Goal: Transaction & Acquisition: Register for event/course

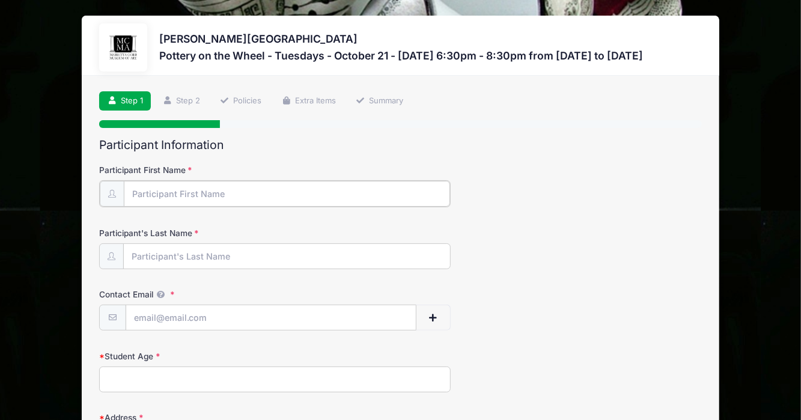
click at [201, 190] on input "Participant First Name" at bounding box center [287, 194] width 326 height 26
type input "[PERSON_NAME]"
click at [168, 253] on input "Participant's Last Name" at bounding box center [287, 256] width 326 height 26
type input "[PERSON_NAME]"
click at [153, 314] on input "Contact Email" at bounding box center [271, 317] width 290 height 26
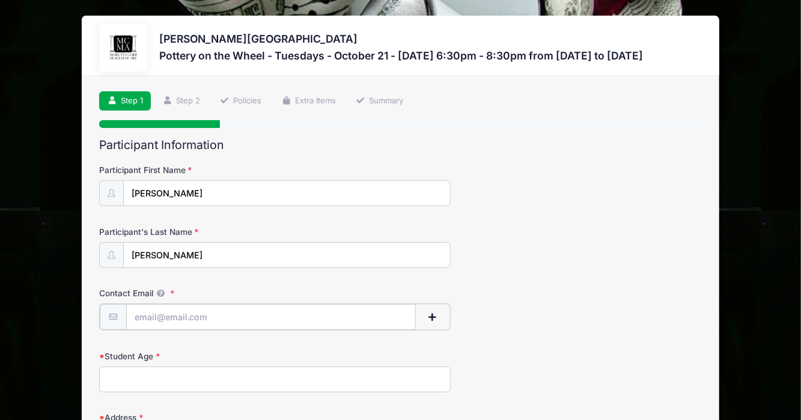
type input "j"
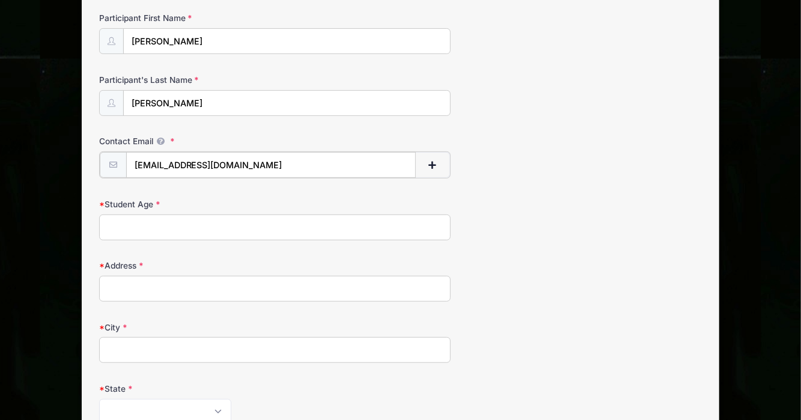
scroll to position [154, 0]
type input "[EMAIL_ADDRESS][DOMAIN_NAME]"
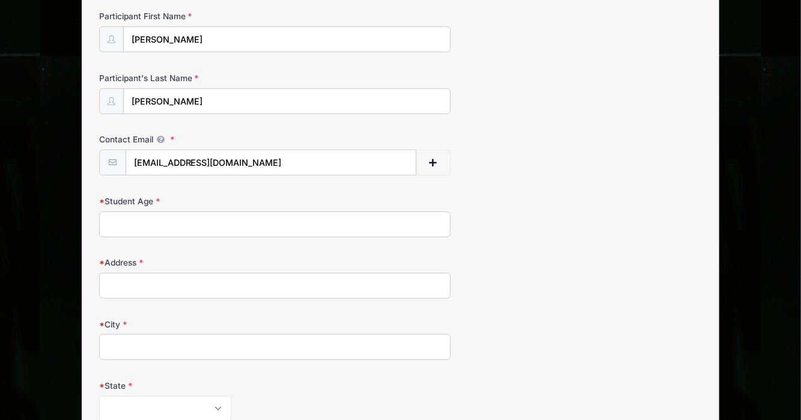
click at [246, 231] on input "Student Age" at bounding box center [274, 224] width 351 height 26
type input "34"
click at [219, 284] on input "Address" at bounding box center [274, 286] width 351 height 26
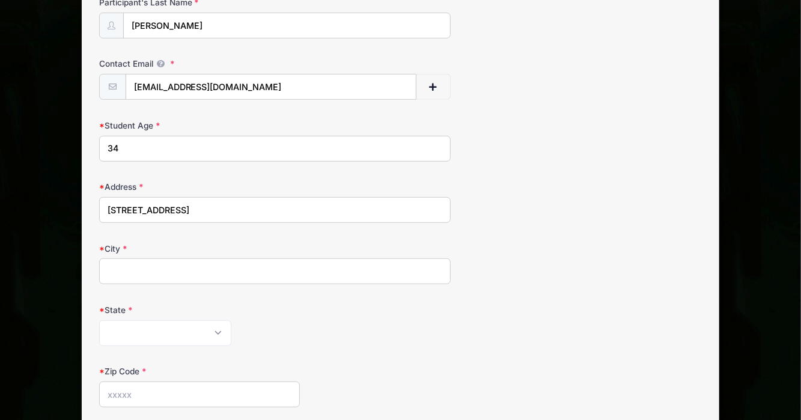
scroll to position [234, 0]
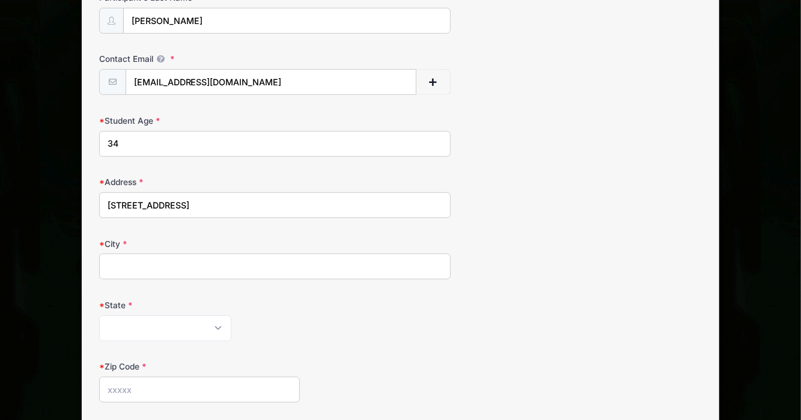
type input "2816 Defoors Ferry Rd NW"
click at [149, 259] on input "City" at bounding box center [274, 267] width 351 height 26
type input "Atlanta"
click at [115, 334] on select "Alabama Alaska American Samoa Arizona Arkansas Armed Forces Africa Armed Forces…" at bounding box center [165, 328] width 132 height 26
select select "GA"
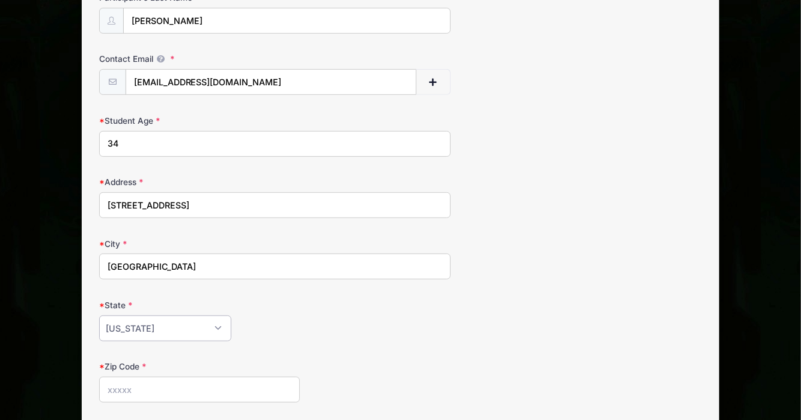
click at [99, 315] on select "Alabama Alaska American Samoa Arizona Arkansas Armed Forces Africa Armed Forces…" at bounding box center [165, 328] width 132 height 26
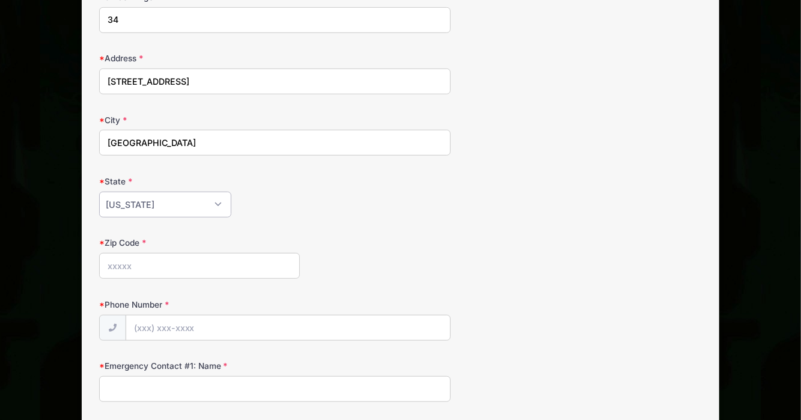
scroll to position [362, 0]
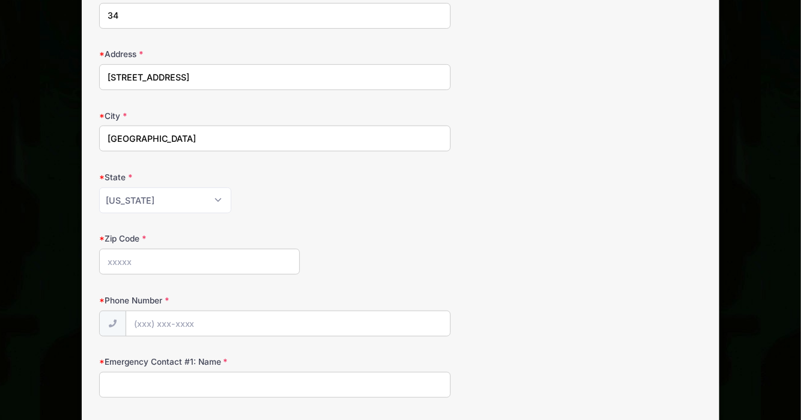
click at [194, 261] on input "Zip Code" at bounding box center [199, 262] width 201 height 26
type input "30318"
click at [483, 183] on div "State Alabama Alaska American Samoa Arizona Arkansas Armed Forces Africa Armed …" at bounding box center [400, 192] width 602 height 42
click at [347, 317] on input "Phone Number" at bounding box center [288, 324] width 324 height 26
type input "(309) 212-6854"
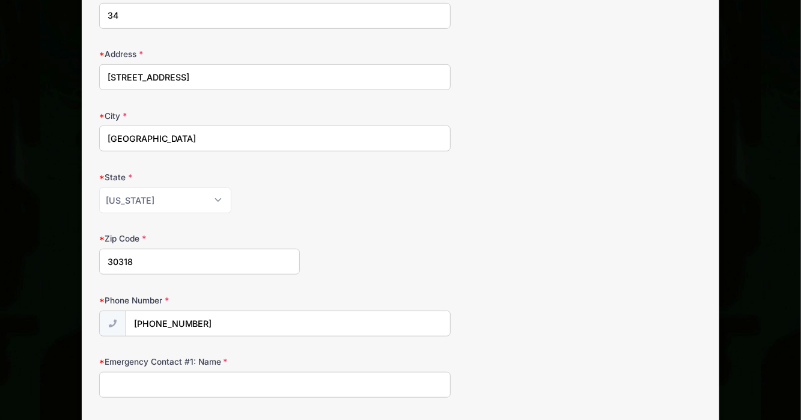
click at [446, 294] on div "Phone Number (309) 212-6854" at bounding box center [400, 315] width 602 height 42
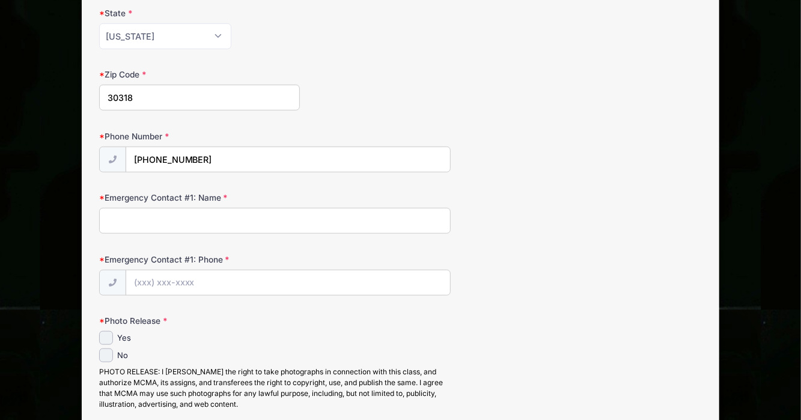
scroll to position [529, 0]
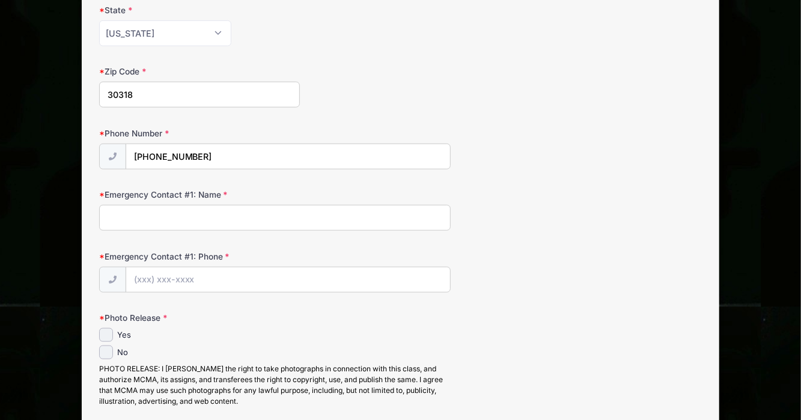
click at [227, 208] on input "Emergency Contact #1: Name" at bounding box center [274, 218] width 351 height 26
type input "Courtney Woodworth"
click at [220, 272] on input "Emergency Contact #1: Phone" at bounding box center [288, 280] width 324 height 26
type input "(678) 662-2224"
click at [107, 334] on input "Yes" at bounding box center [106, 335] width 14 height 14
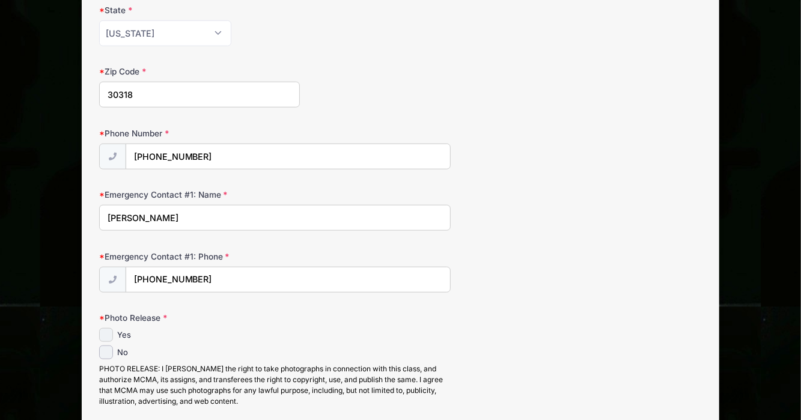
checkbox input "true"
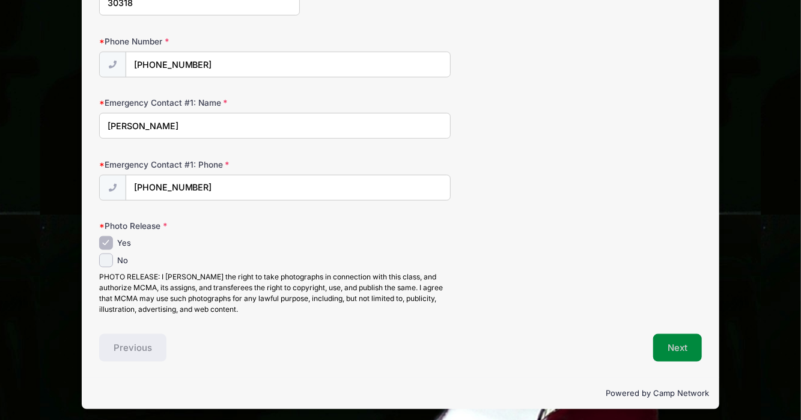
click at [698, 338] on button "Next" at bounding box center [677, 348] width 49 height 28
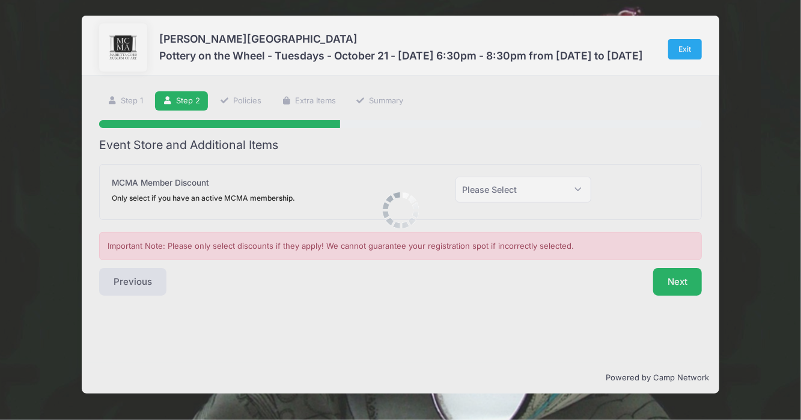
scroll to position [0, 0]
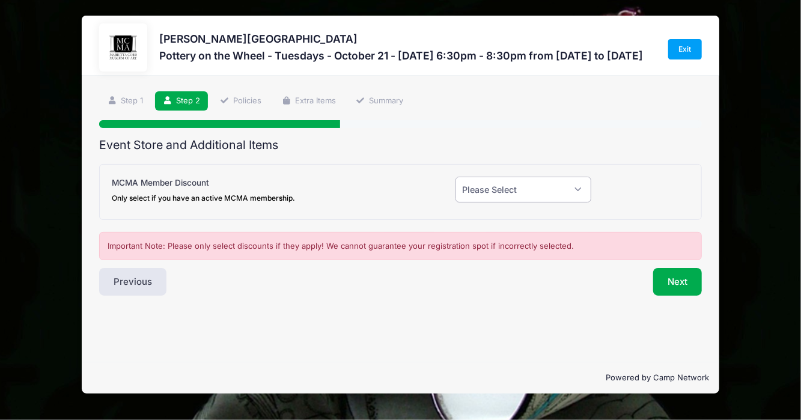
click at [547, 186] on select "Please Select Yes (-$20.00) No" at bounding box center [523, 190] width 136 height 26
select select "0"
click at [455, 177] on select "Please Select Yes (-$20.00) No" at bounding box center [523, 190] width 136 height 26
click at [698, 284] on button "Next" at bounding box center [677, 282] width 49 height 28
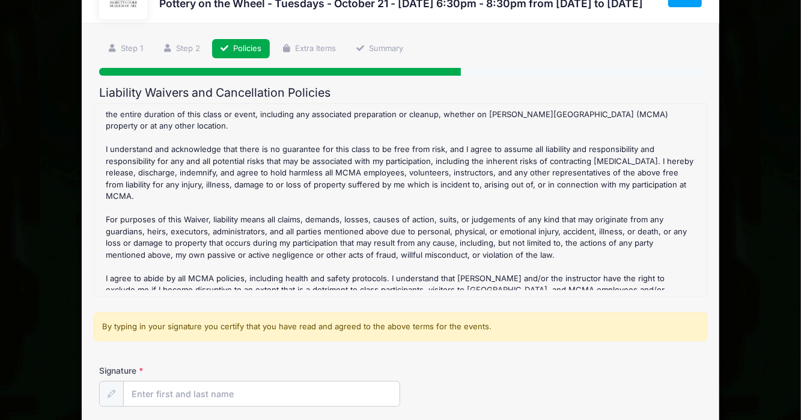
scroll to position [147, 0]
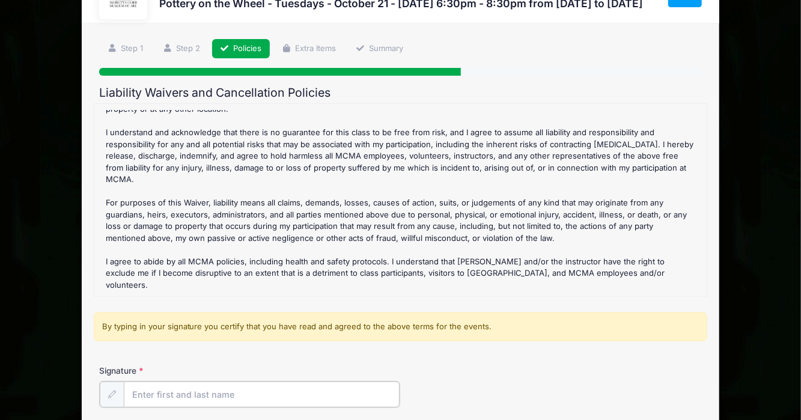
click at [177, 392] on input "Signature" at bounding box center [262, 395] width 276 height 26
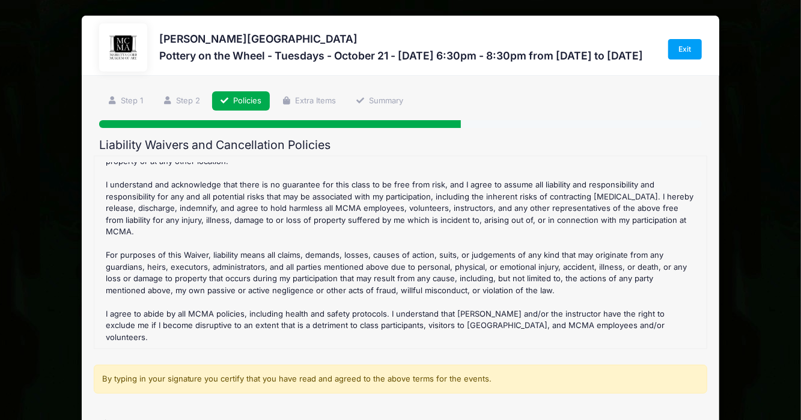
type input "Katlyn Chambers"
click at [550, 154] on div "Liability Waivers and Cancellation Policies Pottery on the Wheel - Tuesdays - O…" at bounding box center [400, 330] width 602 height 384
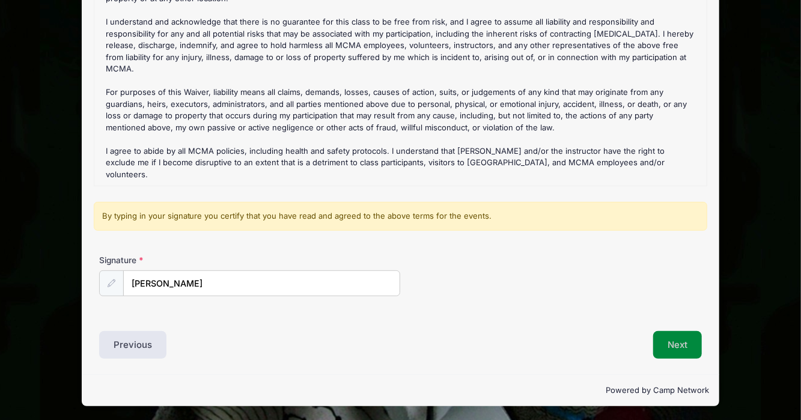
click at [678, 346] on button "Next" at bounding box center [677, 345] width 49 height 28
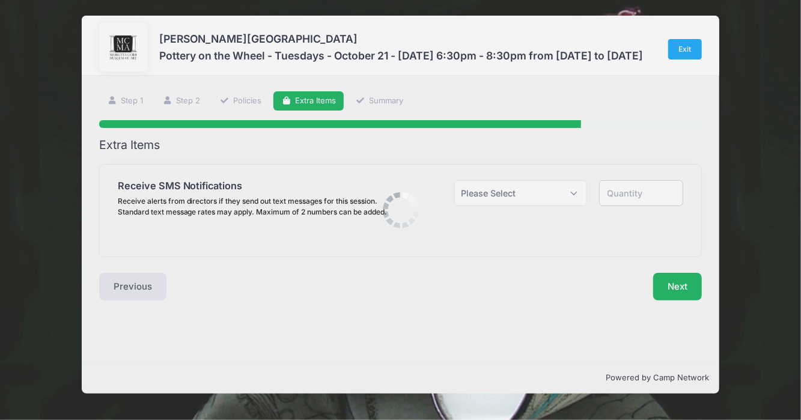
scroll to position [0, 0]
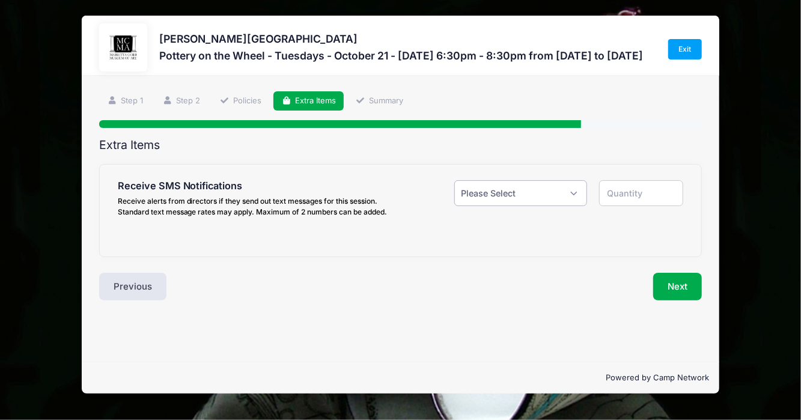
click at [549, 190] on select "Please Select Yes ($0.00) No" at bounding box center [520, 193] width 133 height 26
select select "1"
click at [454, 180] on select "Please Select Yes ($0.00) No" at bounding box center [520, 193] width 133 height 26
type input "1"
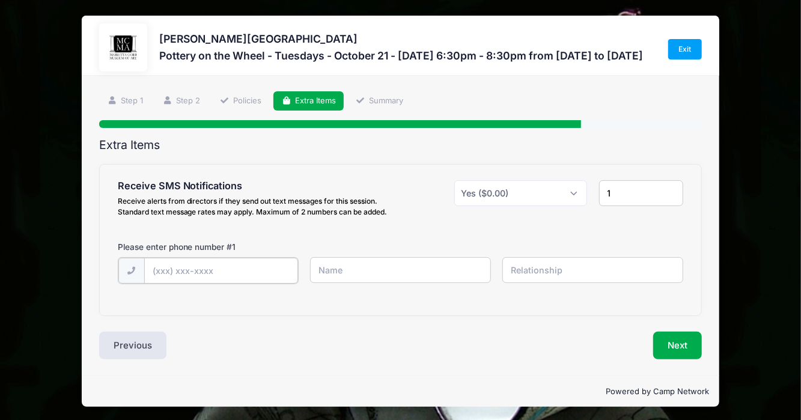
click at [256, 276] on input "text" at bounding box center [221, 271] width 154 height 26
type input "(309) 212-6854"
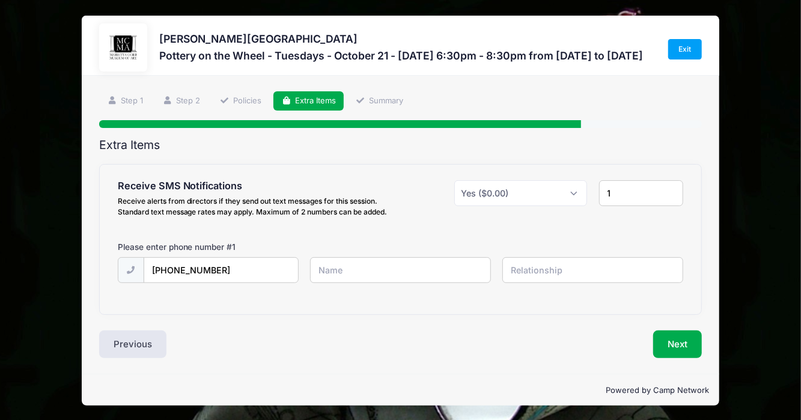
click at [381, 266] on input "text" at bounding box center [400, 270] width 181 height 26
type input "[PERSON_NAME]"
click at [555, 274] on input "text" at bounding box center [592, 270] width 181 height 26
type input "self"
click at [679, 346] on button "Next" at bounding box center [677, 344] width 49 height 28
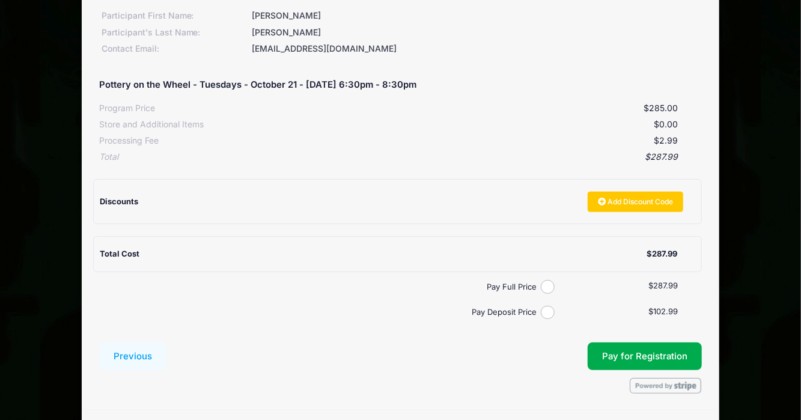
scroll to position [211, 0]
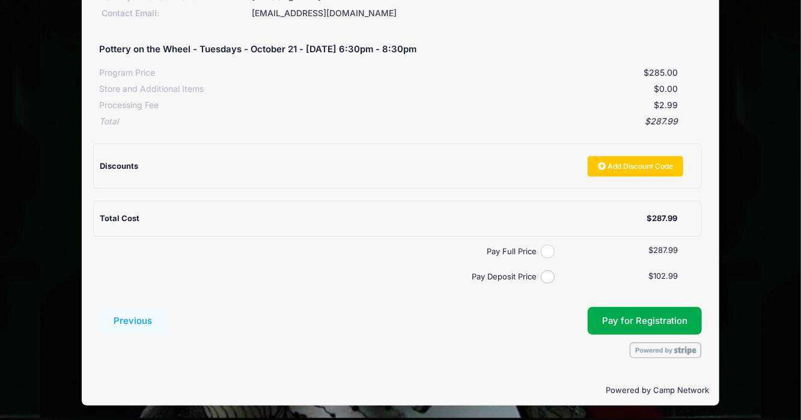
click at [545, 252] on input "Pay Full Price" at bounding box center [548, 252] width 14 height 14
radio input "true"
click at [634, 320] on button "Pay for Registration" at bounding box center [645, 321] width 114 height 28
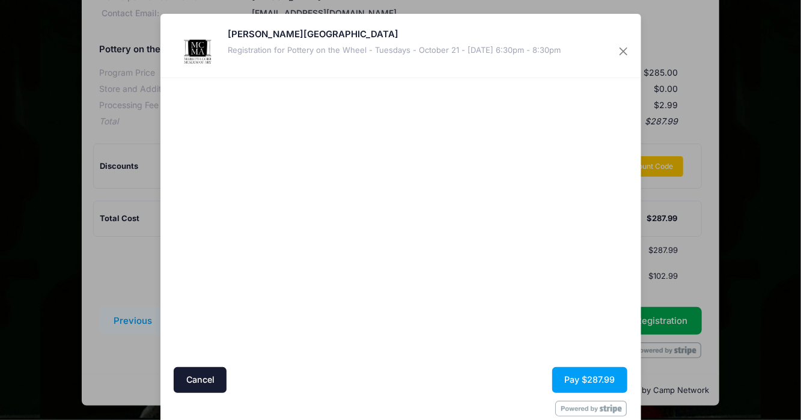
click at [527, 339] on div at bounding box center [516, 222] width 221 height 277
click at [577, 374] on button "Pay $287.99" at bounding box center [589, 380] width 75 height 26
